Goal: Check status: Check status

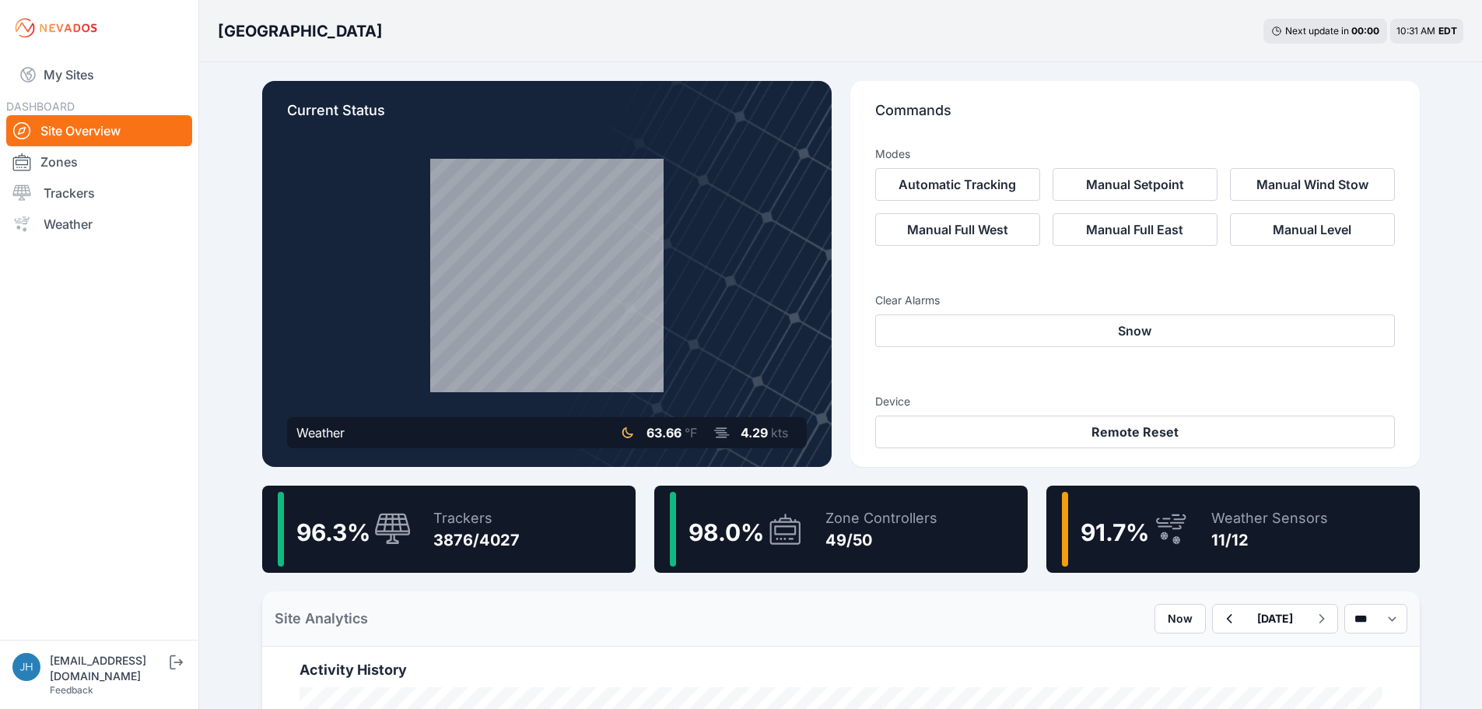
scroll to position [1012, 0]
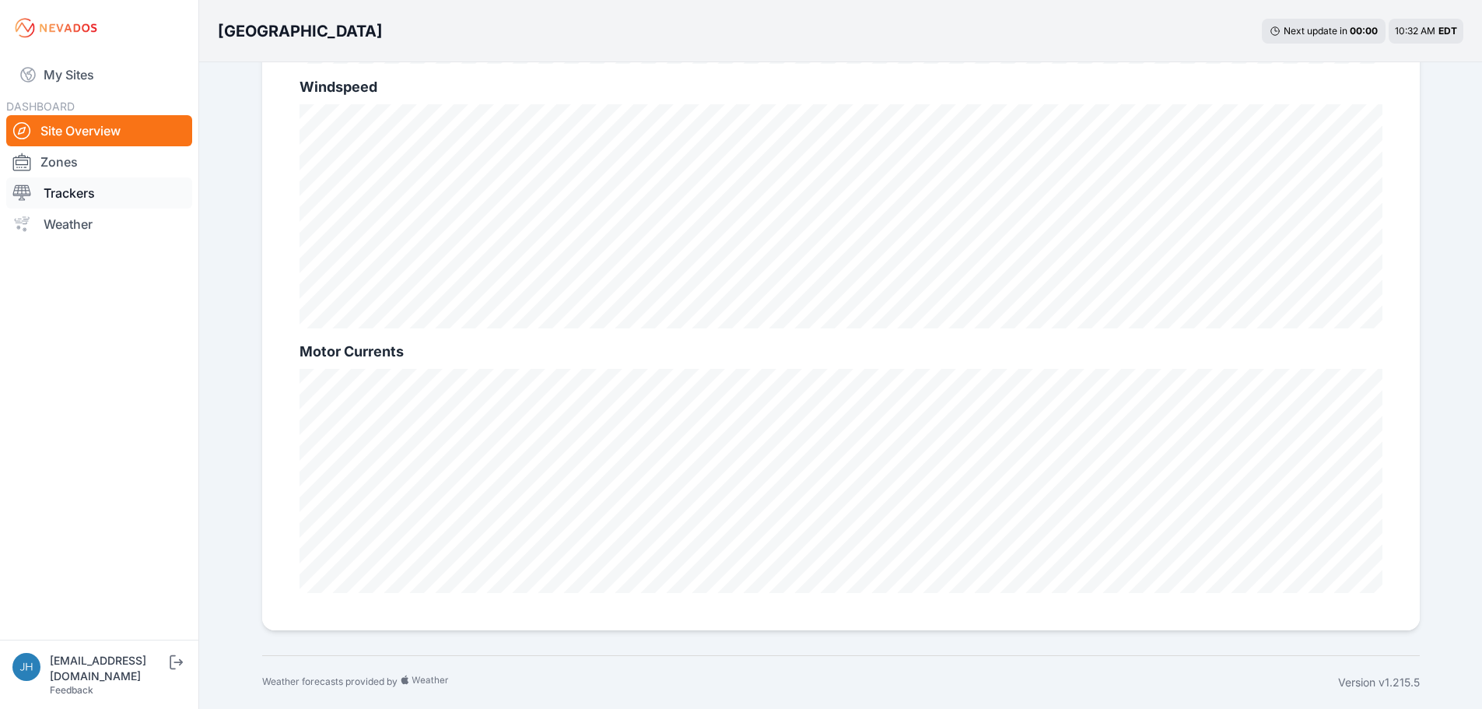
click at [60, 196] on link "Trackers" at bounding box center [99, 192] width 186 height 31
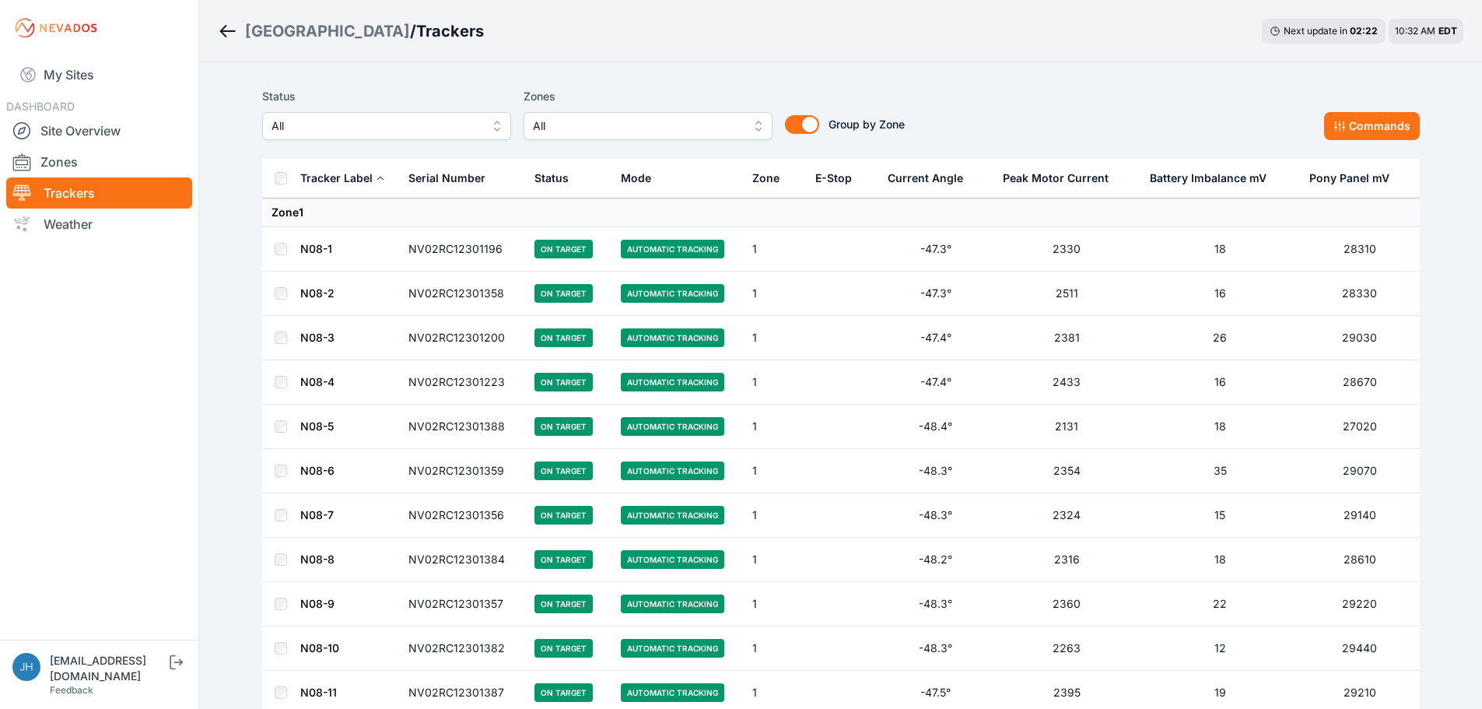
click at [495, 128] on button "All" at bounding box center [386, 126] width 249 height 28
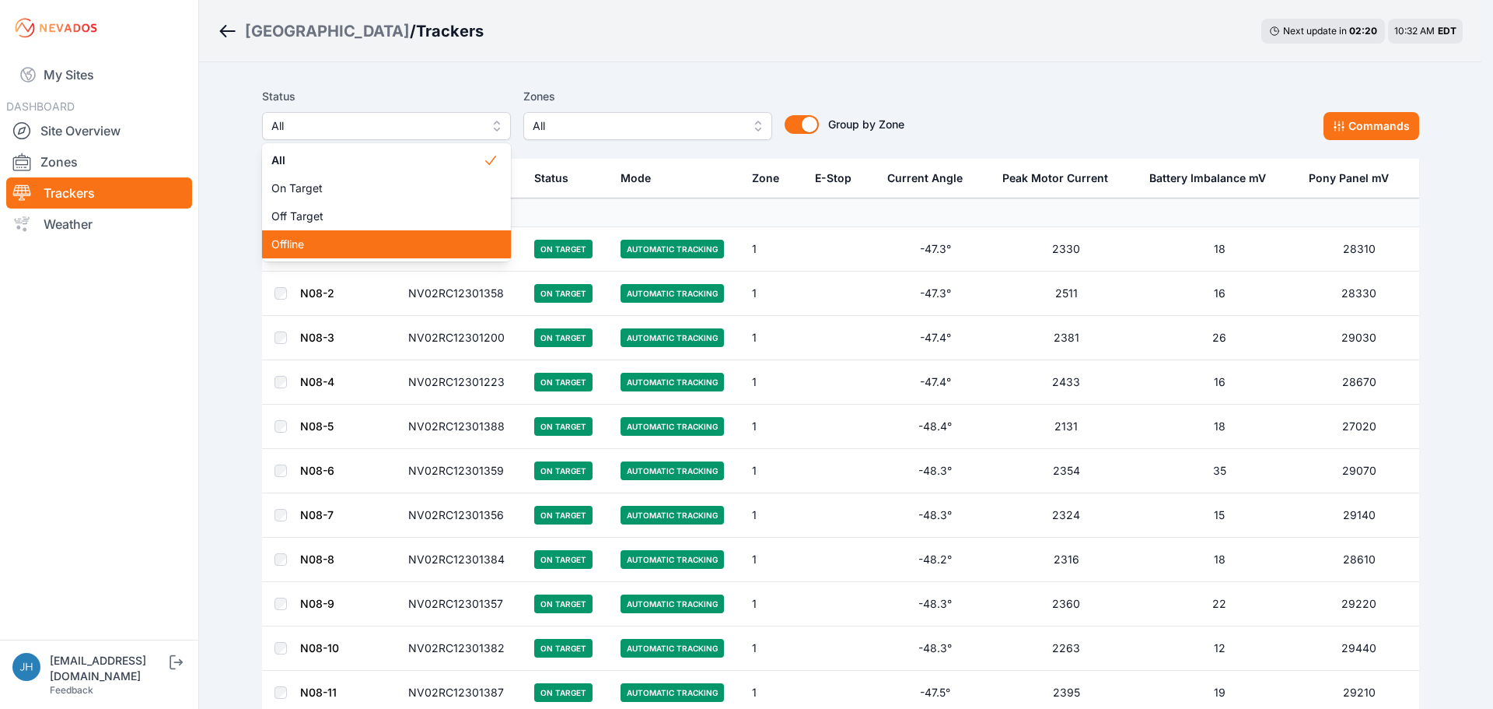
click at [422, 242] on span "Offline" at bounding box center [377, 244] width 212 height 16
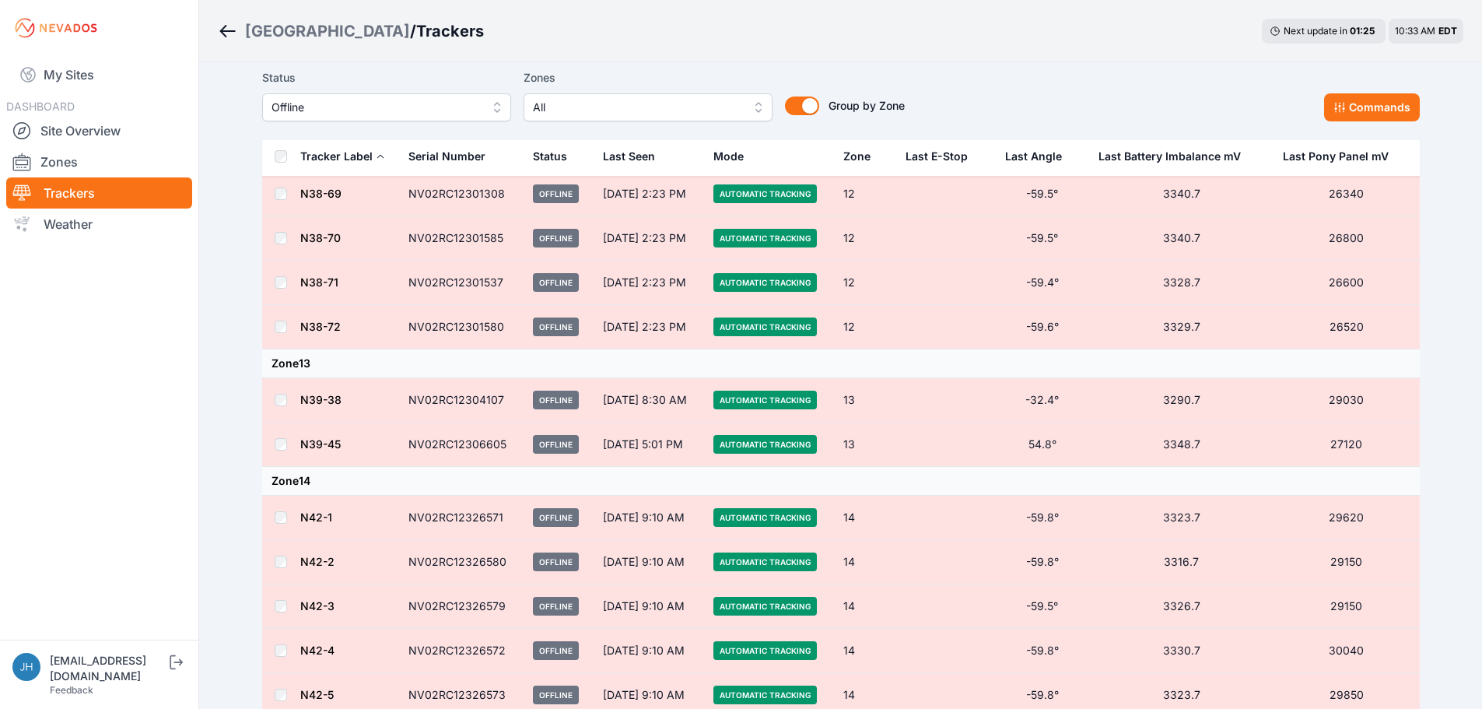
scroll to position [4122, 0]
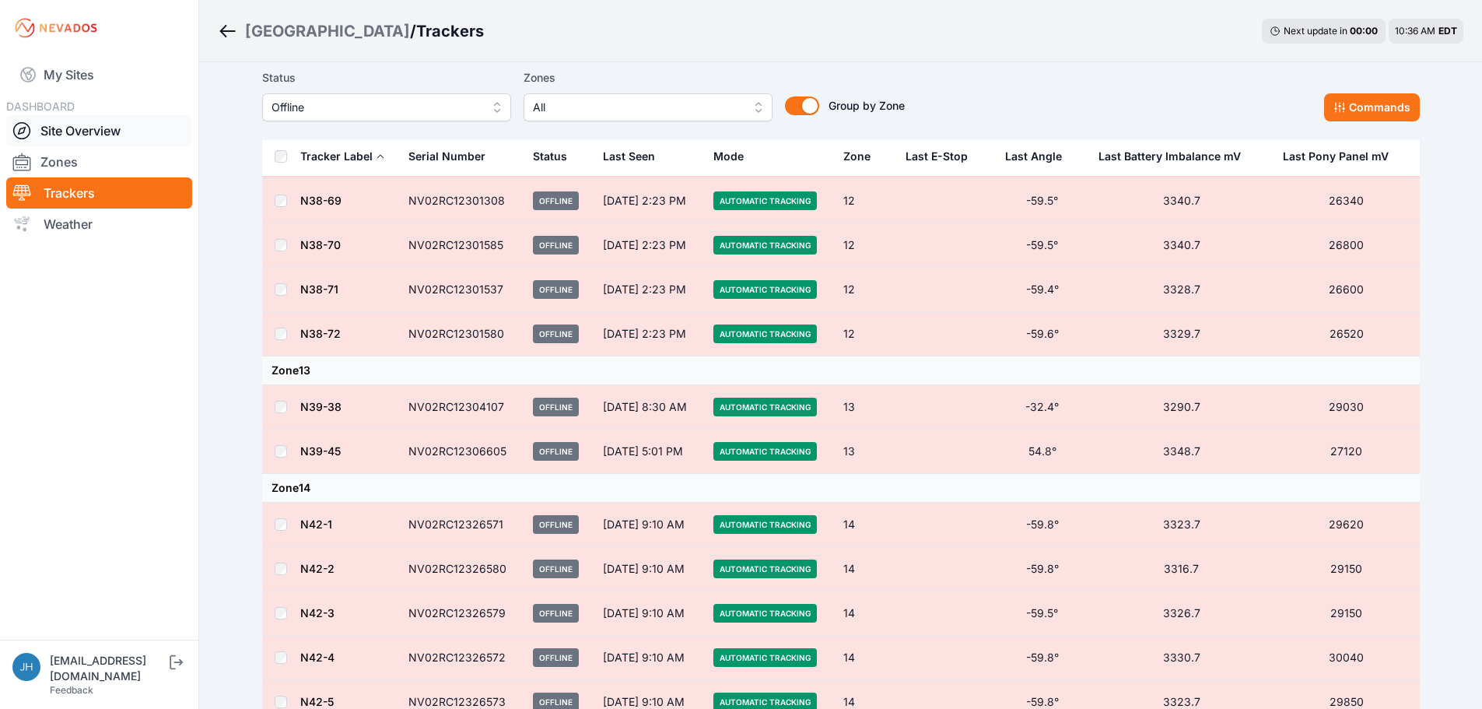
click at [76, 131] on link "Site Overview" at bounding box center [99, 130] width 186 height 31
